Goal: Task Accomplishment & Management: Use online tool/utility

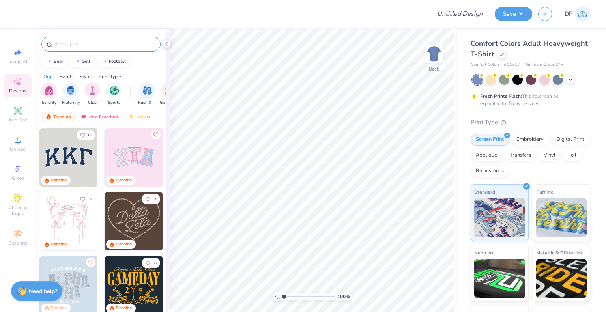
click at [95, 45] on input "text" at bounding box center [104, 44] width 101 height 8
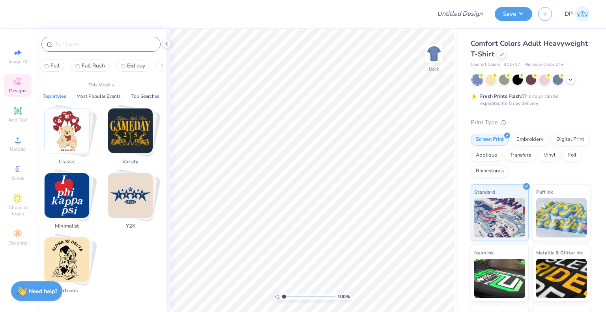
paste input "Kappa Lambda Delta"
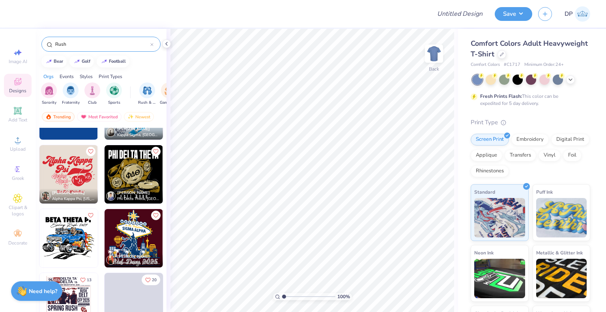
scroll to position [1184, 0]
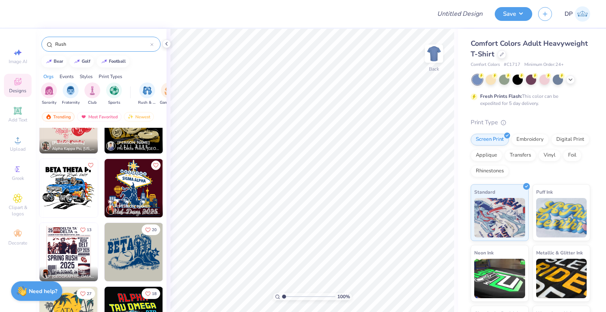
click at [56, 42] on input "Rush" at bounding box center [102, 44] width 96 height 8
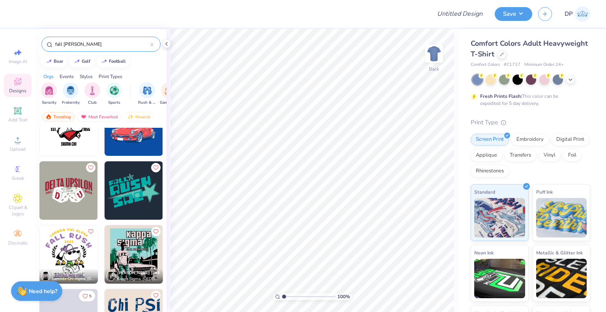
scroll to position [1105, 0]
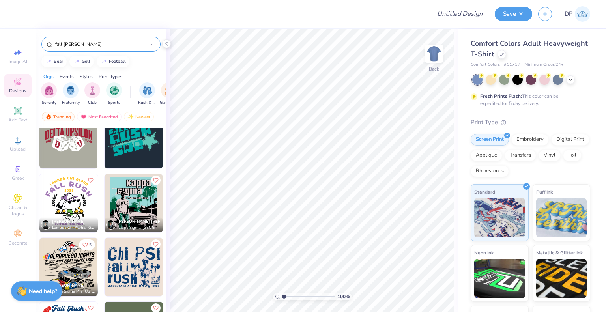
click at [73, 207] on img at bounding box center [68, 203] width 58 height 58
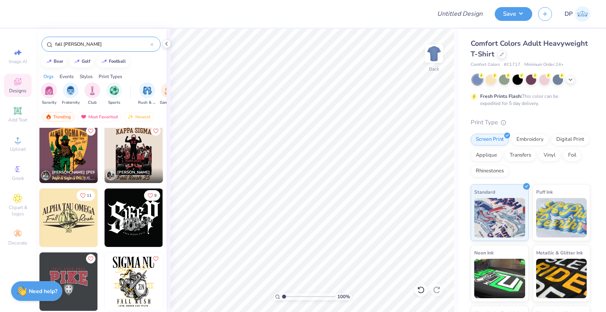
scroll to position [118, 0]
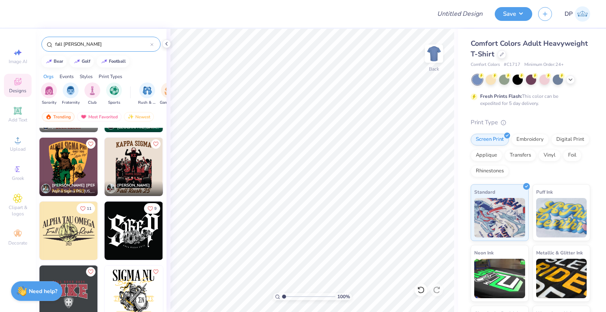
click at [31, 36] on div "Design Title Save DP Image AI Designs Add Text Upload Greek Clipart & logos Dec…" at bounding box center [303, 156] width 606 height 312
type input "Rush"
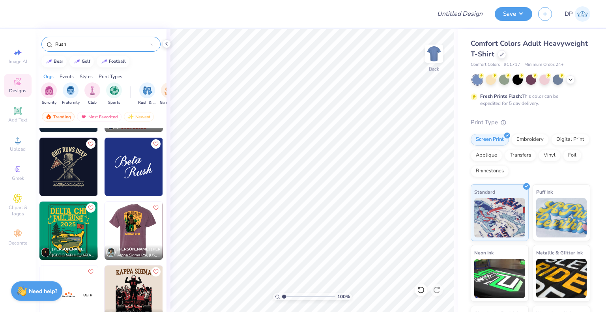
click at [130, 235] on img at bounding box center [133, 231] width 58 height 58
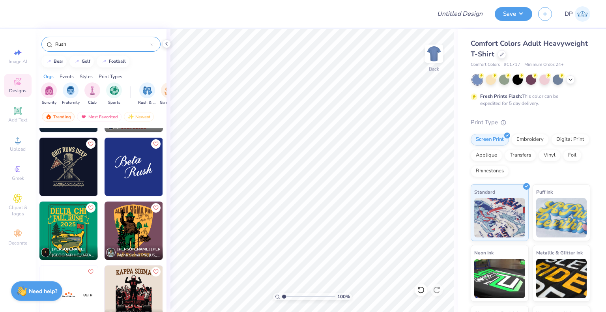
click at [153, 45] on icon at bounding box center [151, 44] width 3 height 3
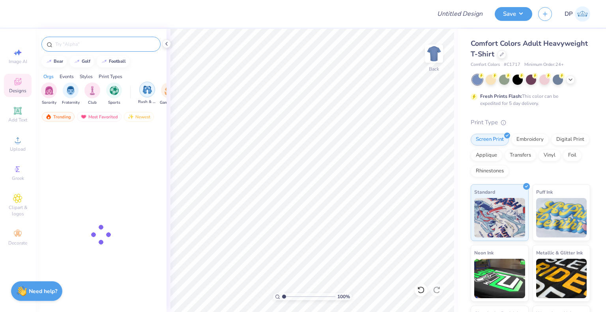
click at [150, 88] on img "filter for Rush & Bid" at bounding box center [147, 89] width 9 height 9
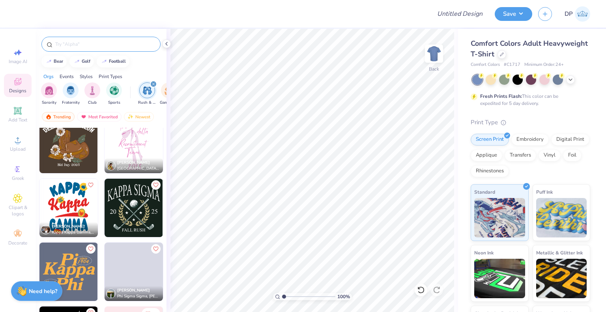
scroll to position [1736, 0]
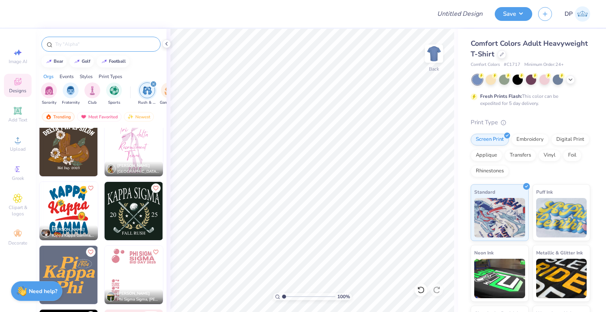
click at [133, 213] on img at bounding box center [134, 211] width 58 height 58
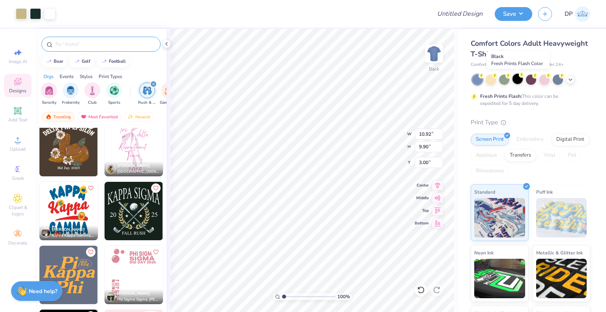
click at [518, 81] on div at bounding box center [518, 79] width 10 height 10
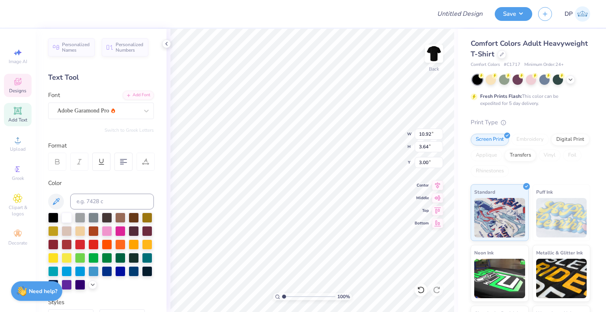
scroll to position [6, 2]
type textarea "KAPPA LAMBDA DELTA"
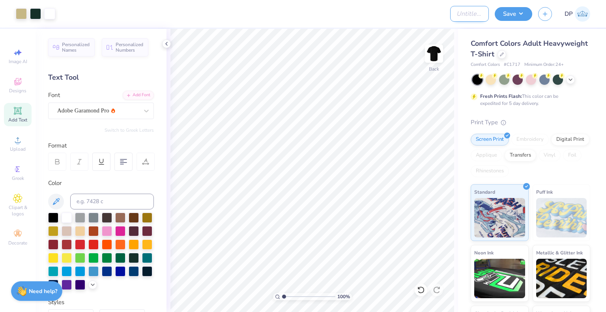
click at [477, 9] on input "Design Title" at bounding box center [469, 14] width 39 height 16
paste input "Merch Kappa Lambda Delta"
type input "Merch Kappa Lambda Delta"
click at [524, 12] on button "Save" at bounding box center [513, 13] width 37 height 14
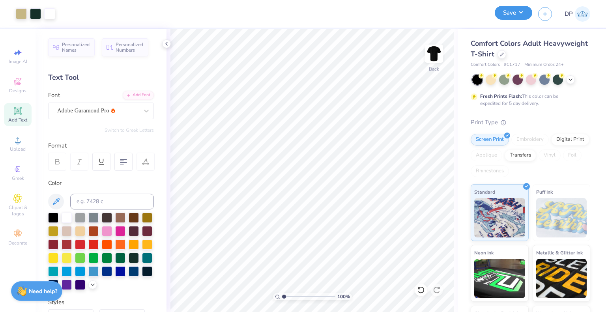
scroll to position [0, 0]
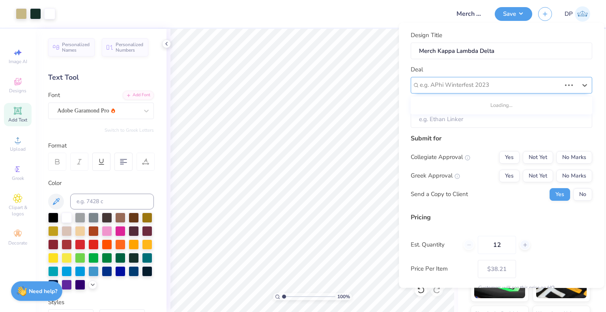
click at [509, 82] on div at bounding box center [490, 85] width 141 height 11
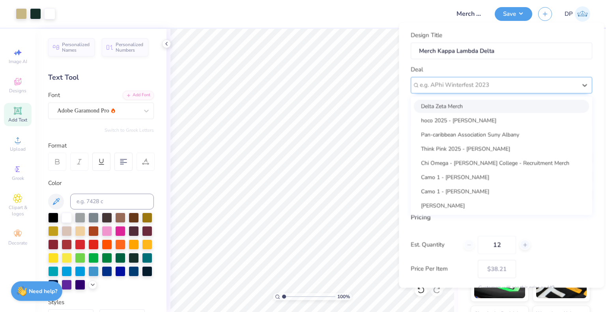
paste input "Merch Kappa Lambda Delta"
type input "Merch Kappa Lambda Delta"
click at [458, 88] on div at bounding box center [498, 85] width 157 height 11
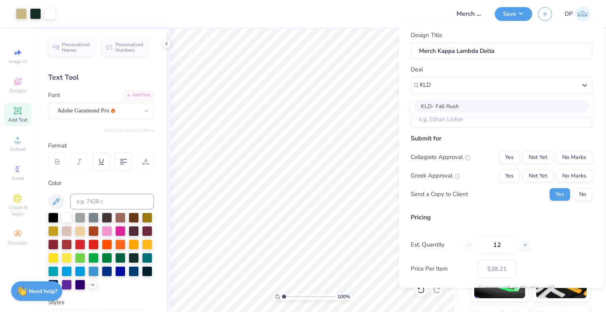
click at [443, 106] on div "KLD- Fall Rush" at bounding box center [501, 105] width 175 height 13
type input "KLD"
type input "[PERSON_NAME]"
click at [537, 154] on button "Not Yet" at bounding box center [538, 157] width 30 height 13
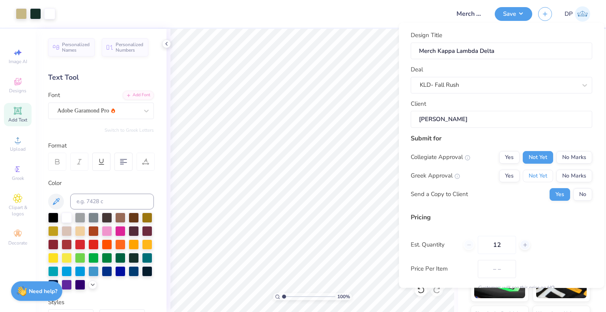
click at [525, 177] on button "Not Yet" at bounding box center [538, 175] width 30 height 13
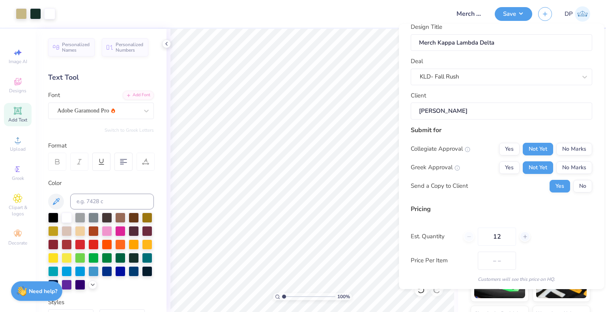
scroll to position [51, 0]
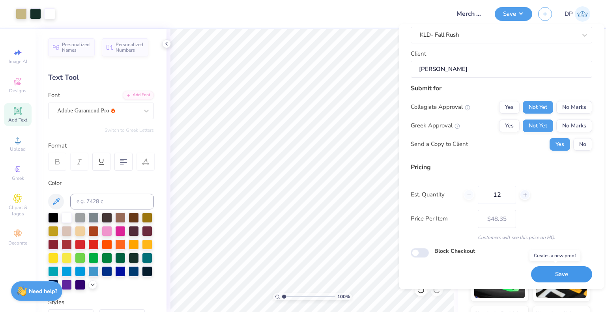
click at [551, 274] on button "Save" at bounding box center [561, 274] width 61 height 16
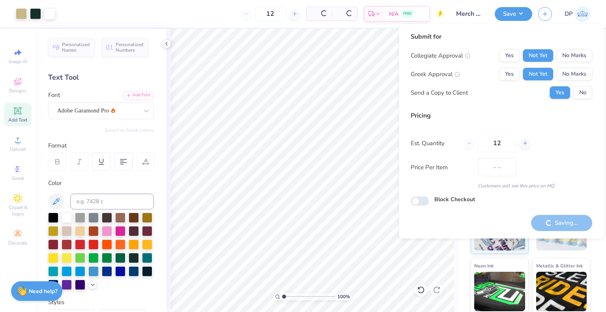
type input "$38.21"
